Goal: Task Accomplishment & Management: Manage account settings

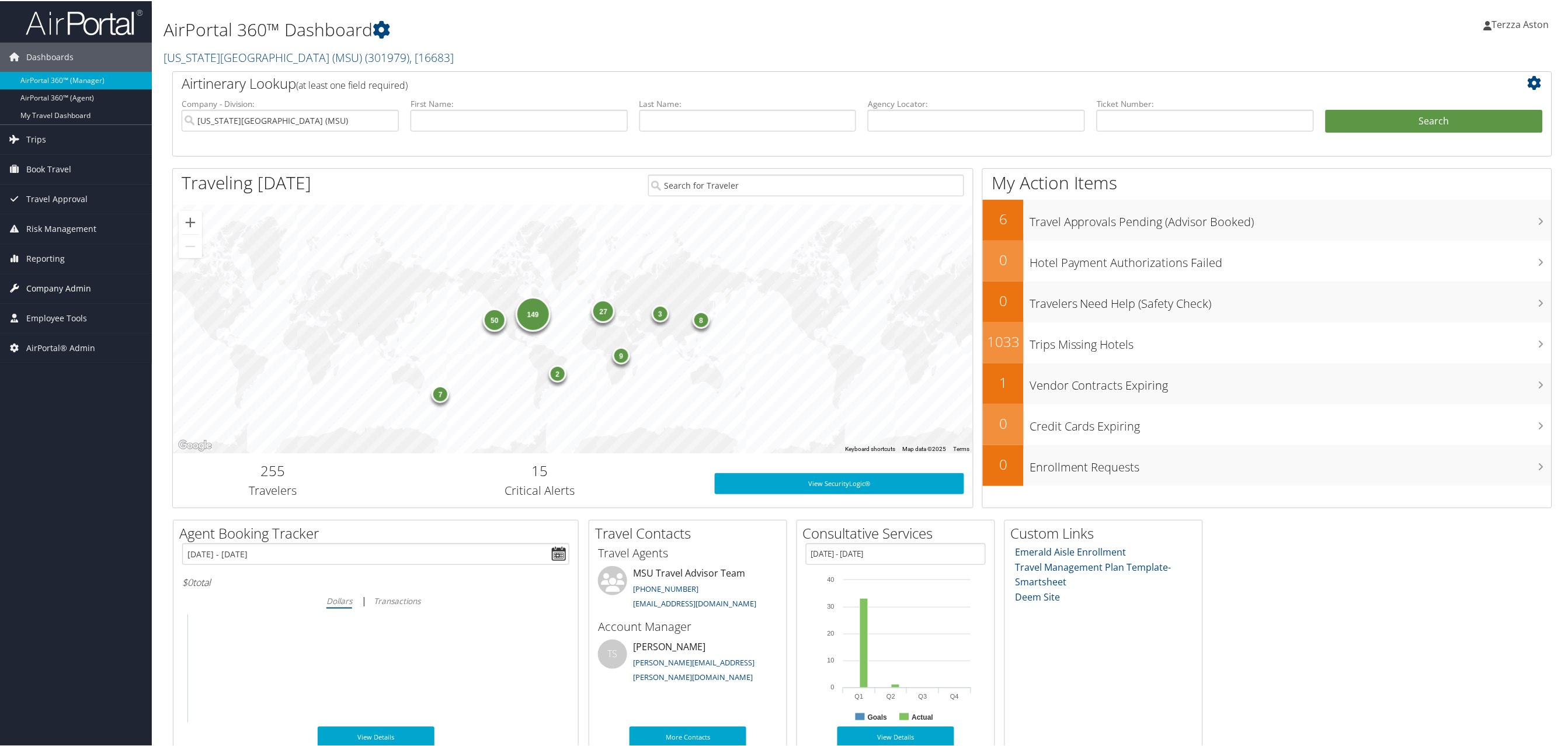
click at [66, 285] on span "Company Admin" at bounding box center [58, 288] width 65 height 30
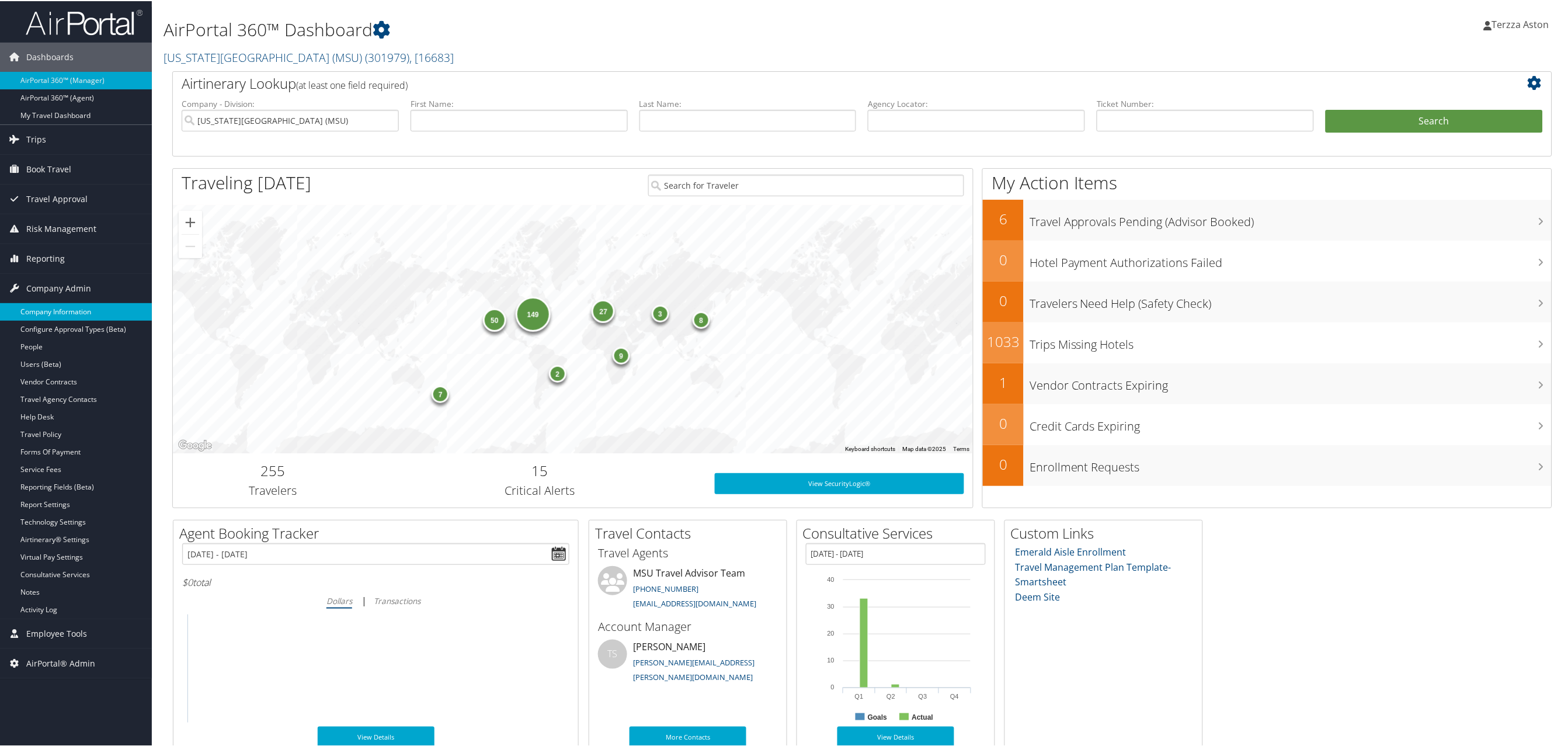
click at [66, 314] on link "Company Information" at bounding box center [76, 311] width 152 height 17
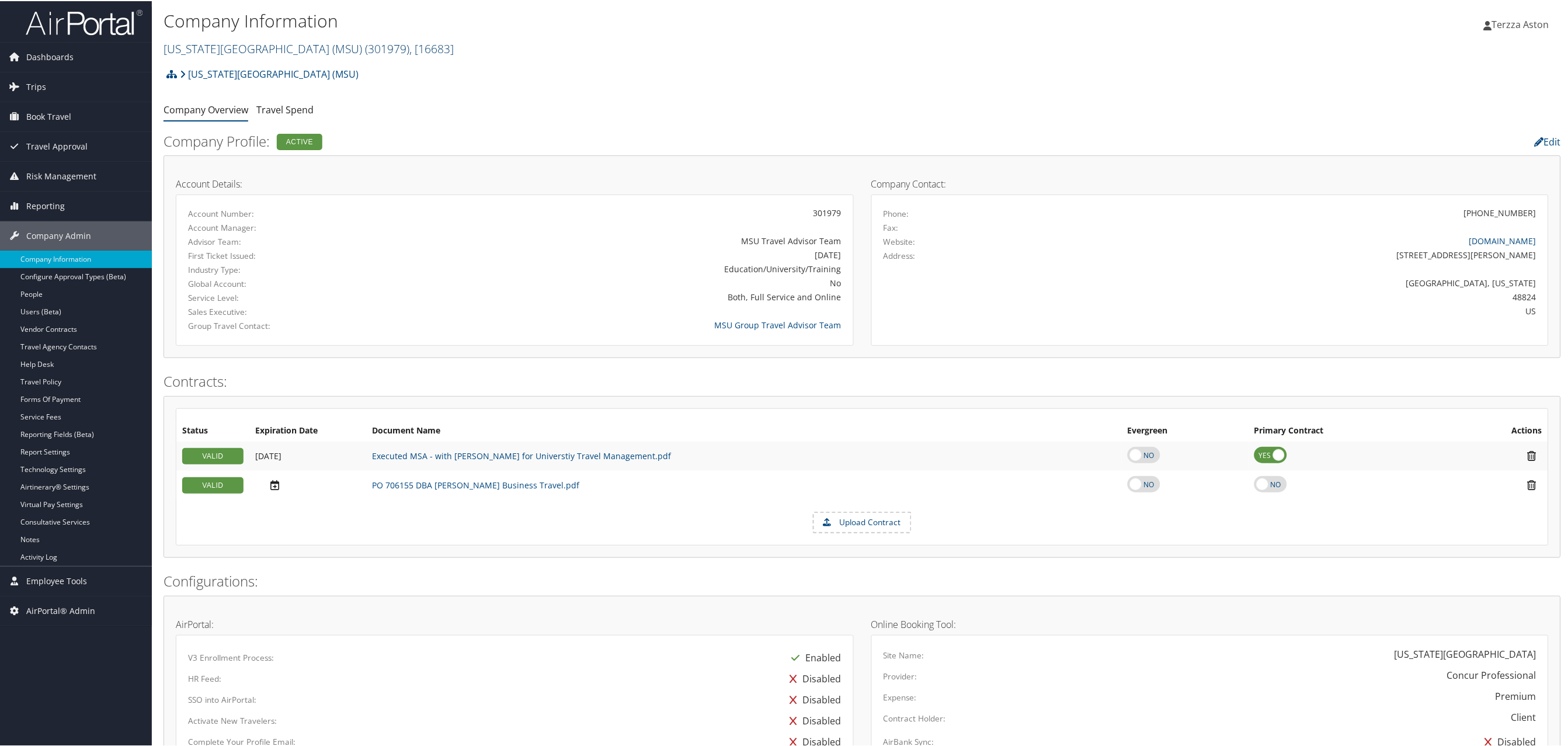
click at [187, 47] on link "[US_STATE][GEOGRAPHIC_DATA] (MSU) ( 301979 ) , [ 16683 ]" at bounding box center [309, 48] width 290 height 16
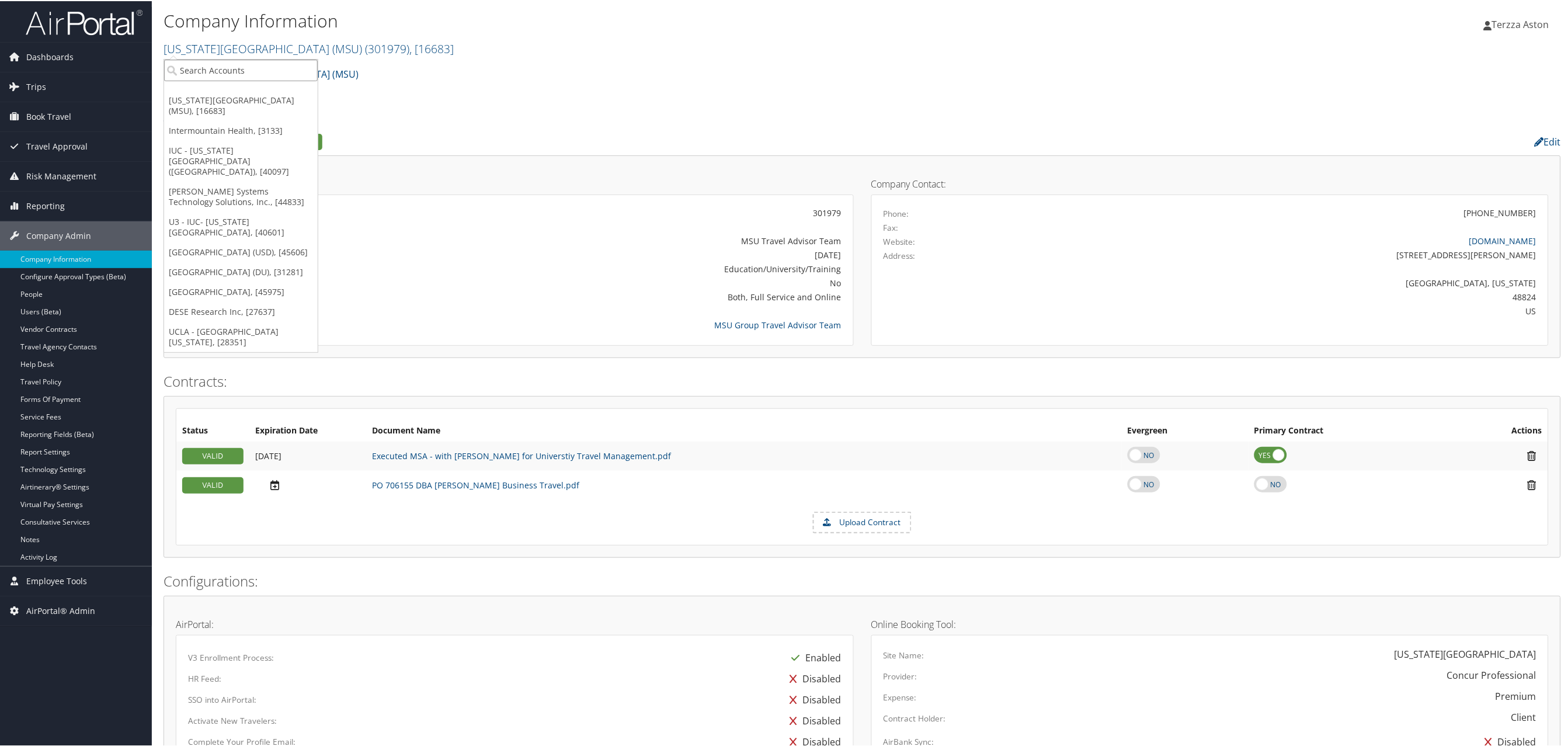
click at [216, 79] on input "search" at bounding box center [241, 69] width 154 height 21
type input "pulte"
click at [208, 91] on div "PulteGroup Inc. (2260), [4422]" at bounding box center [241, 91] width 167 height 11
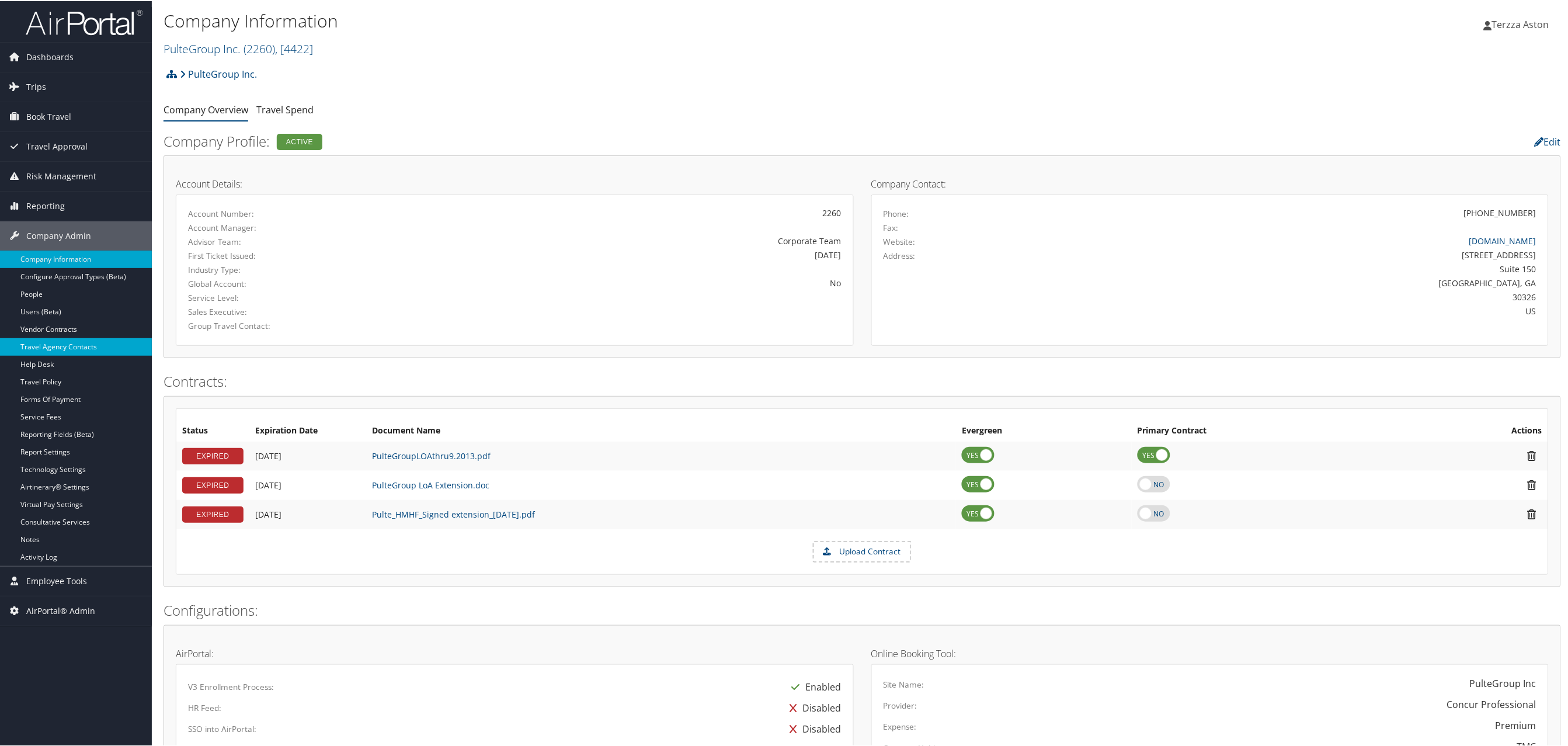
click at [76, 348] on link "Travel Agency Contacts" at bounding box center [76, 345] width 152 height 17
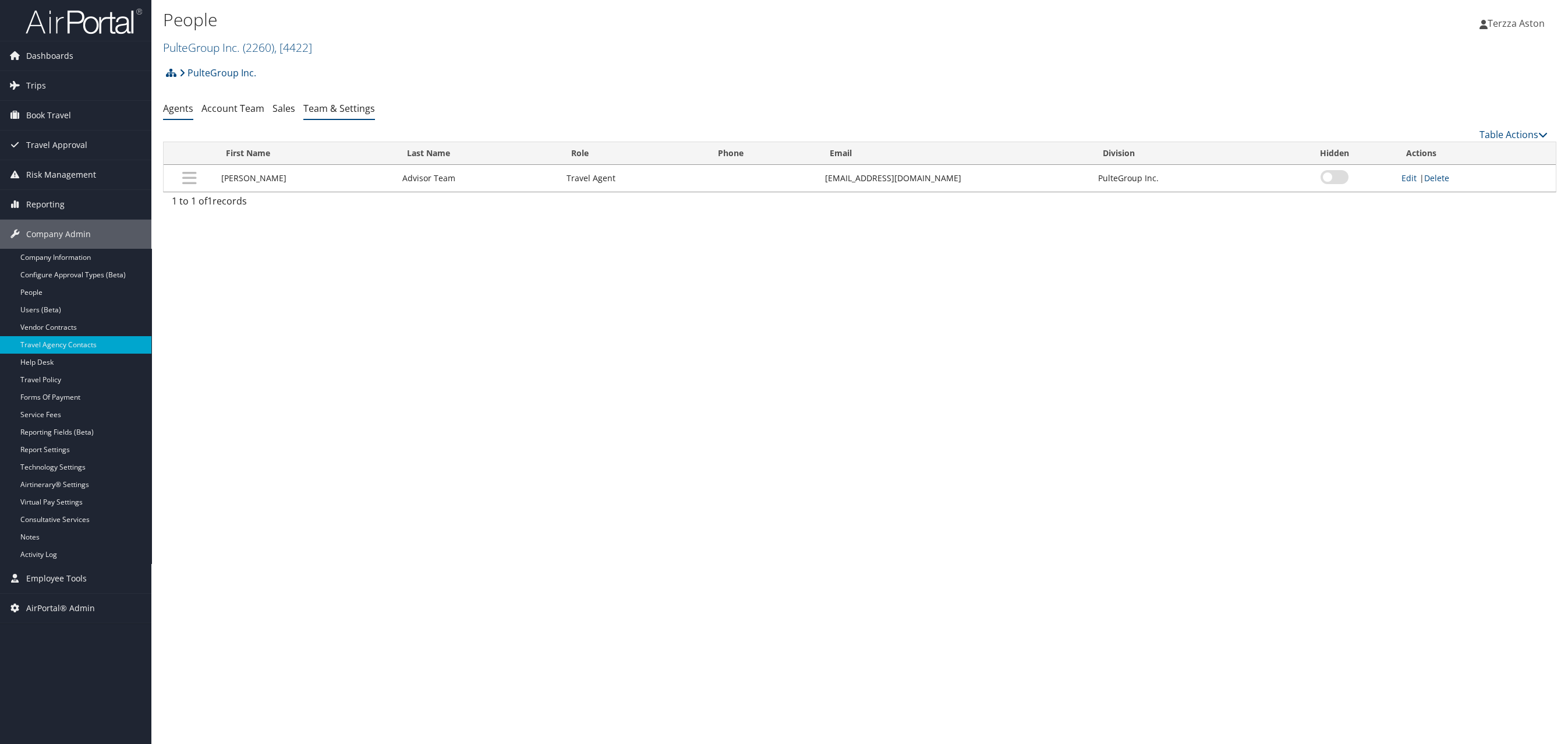
click at [342, 111] on link "Team & Settings" at bounding box center [339, 108] width 72 height 13
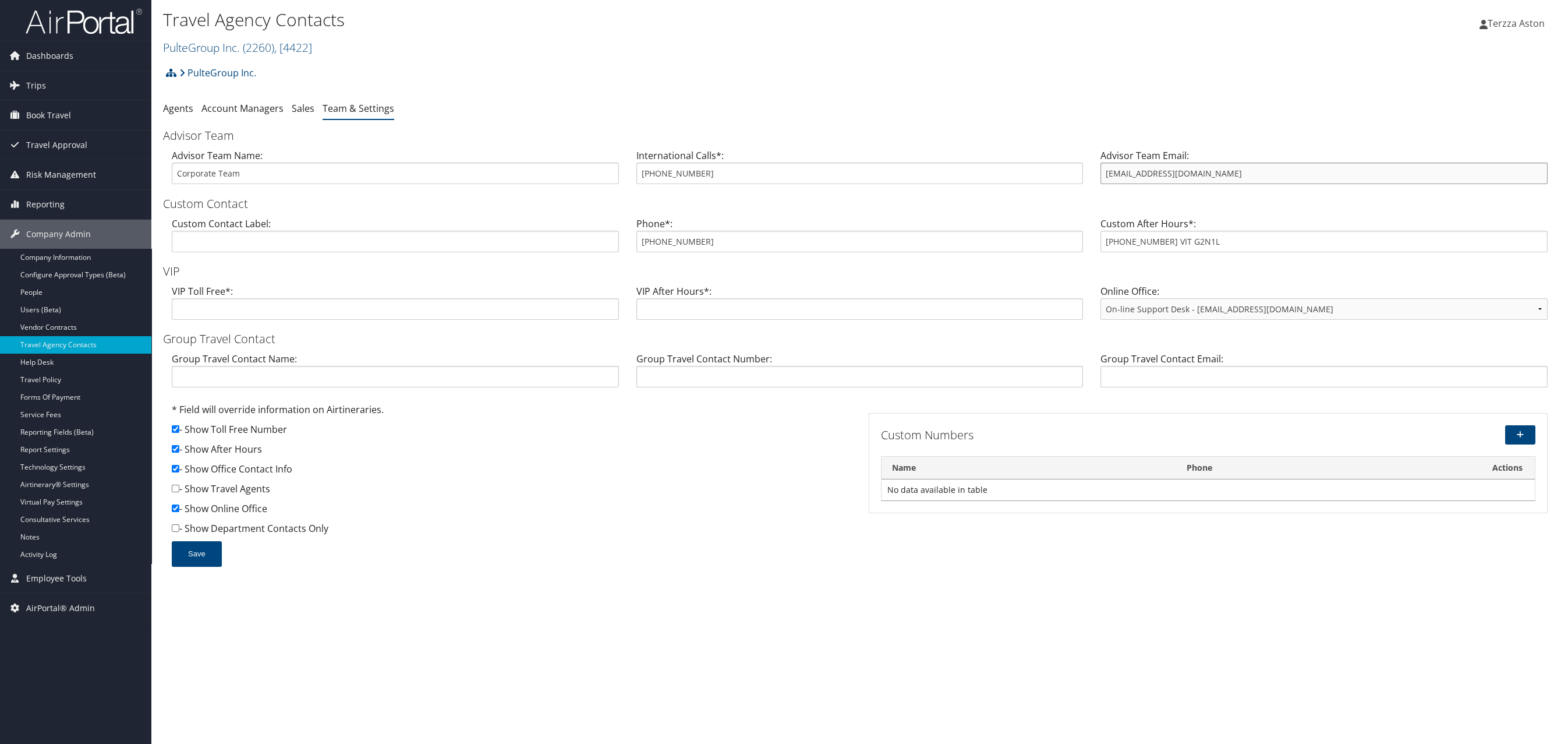
drag, startPoint x: 1105, startPoint y: 179, endPoint x: 1223, endPoint y: 165, distance: 118.8
click at [1223, 165] on input "[EMAIL_ADDRESS][DOMAIN_NAME]" at bounding box center [1324, 173] width 447 height 21
